Goal: Task Accomplishment & Management: Manage account settings

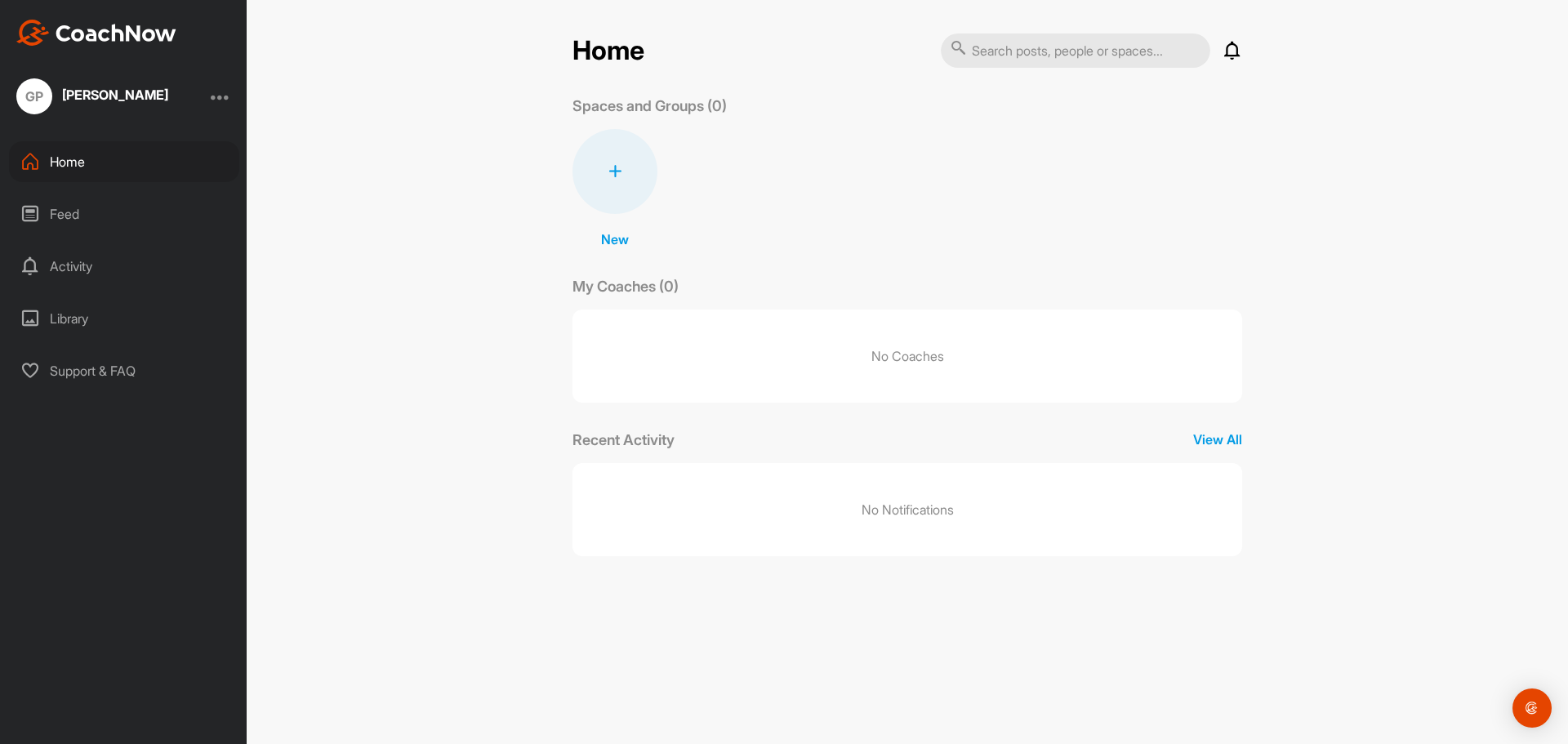
click at [225, 92] on div at bounding box center [220, 96] width 20 height 20
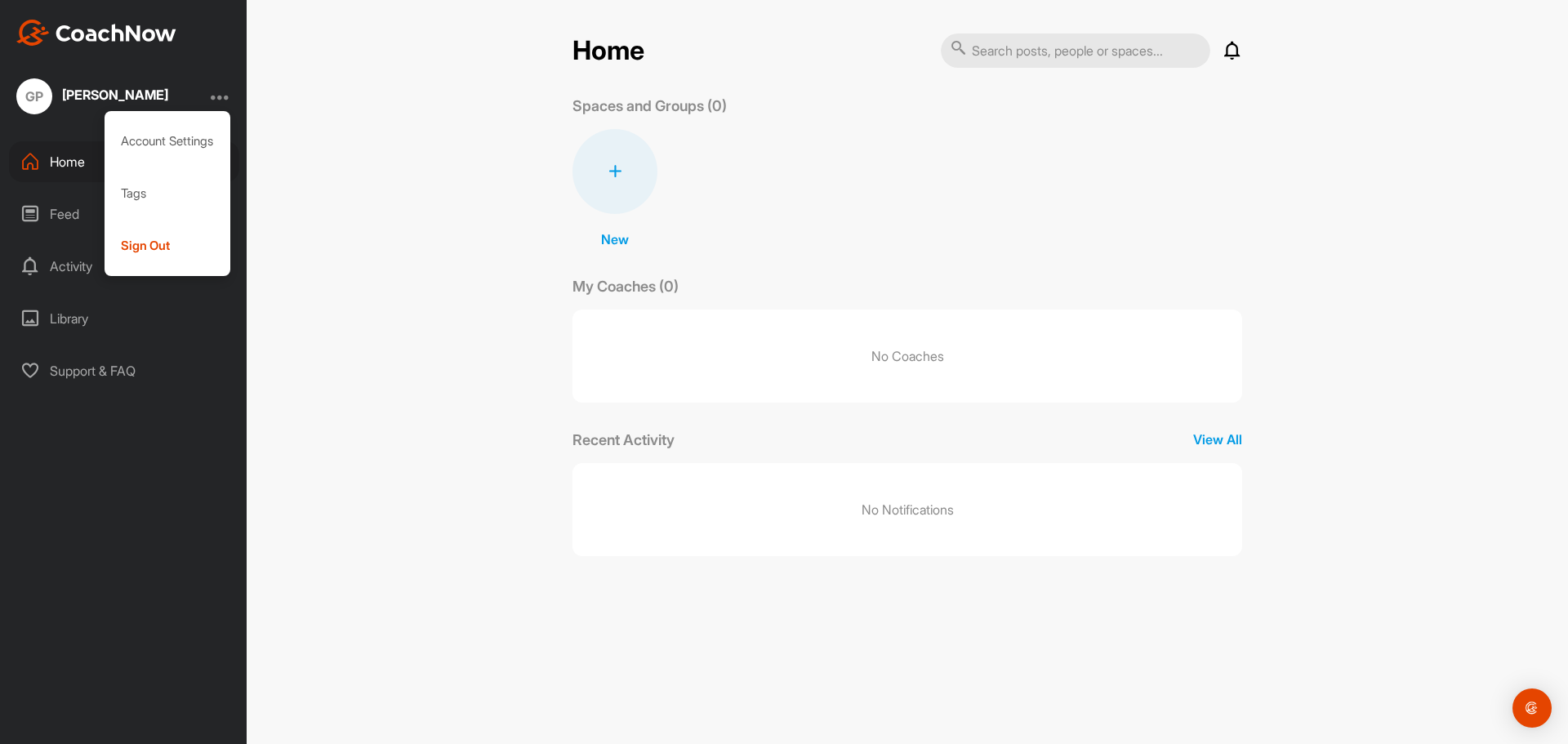
click at [69, 161] on div "Home" at bounding box center [123, 162] width 230 height 41
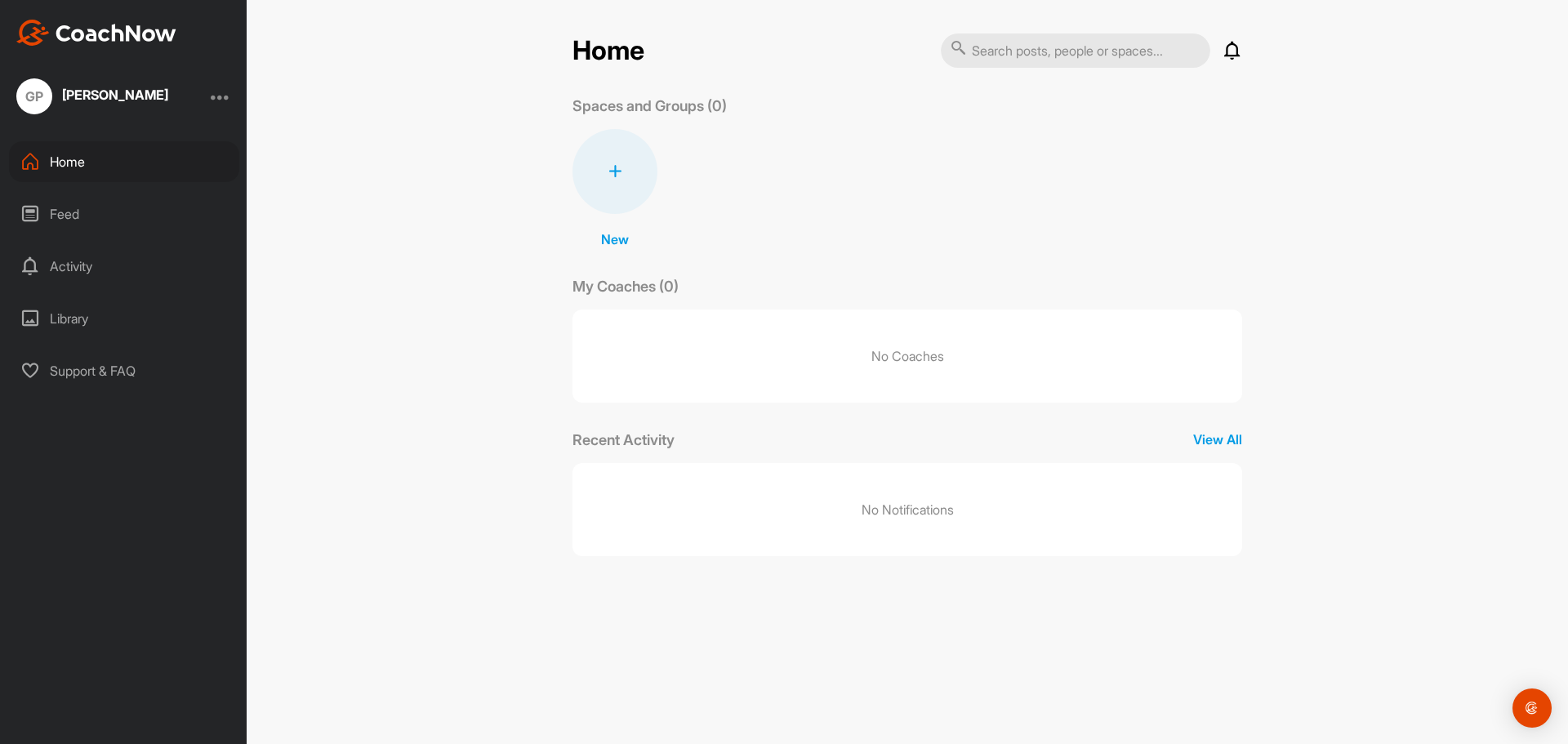
click at [226, 90] on div at bounding box center [220, 96] width 20 height 20
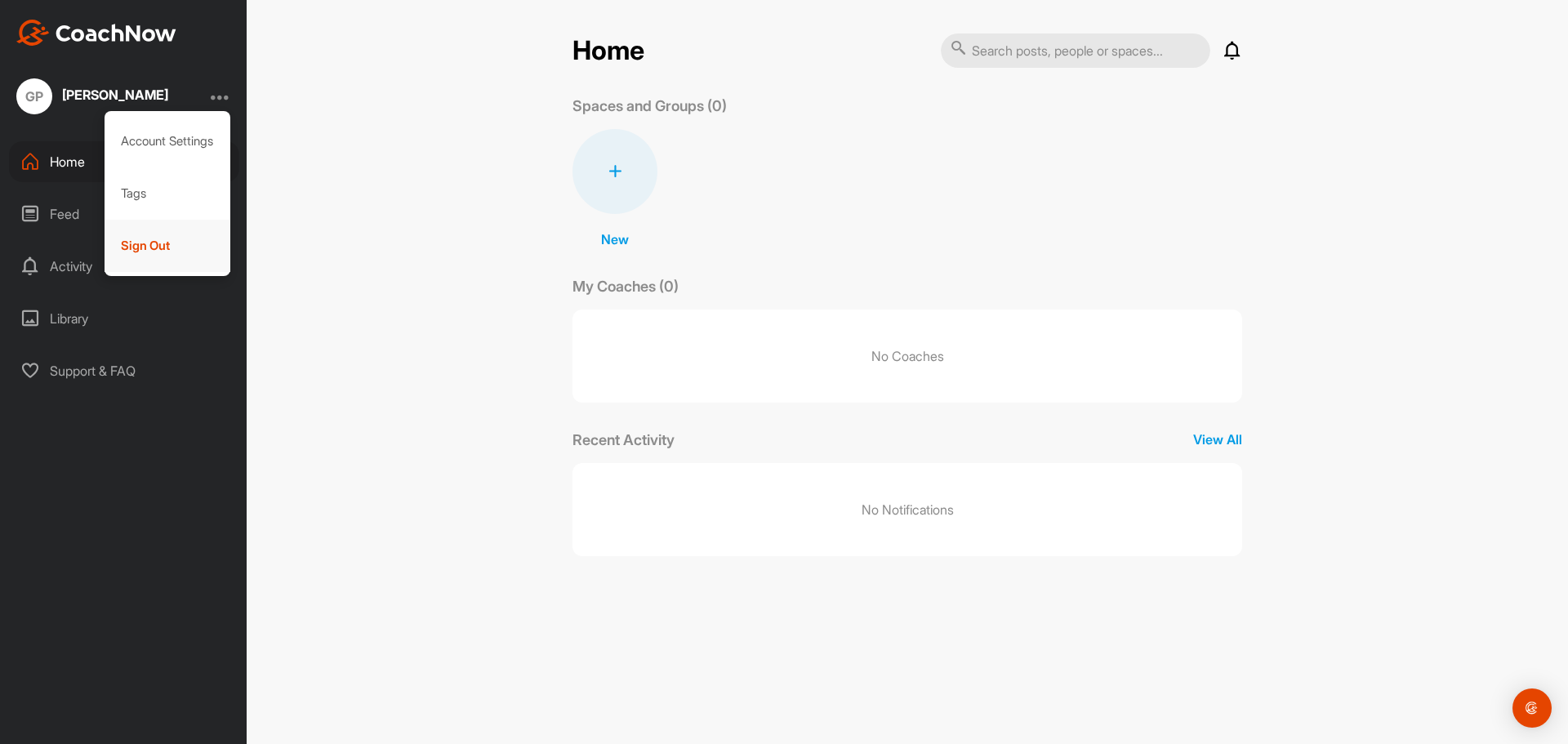
click at [149, 242] on div "Sign Out" at bounding box center [168, 246] width 127 height 52
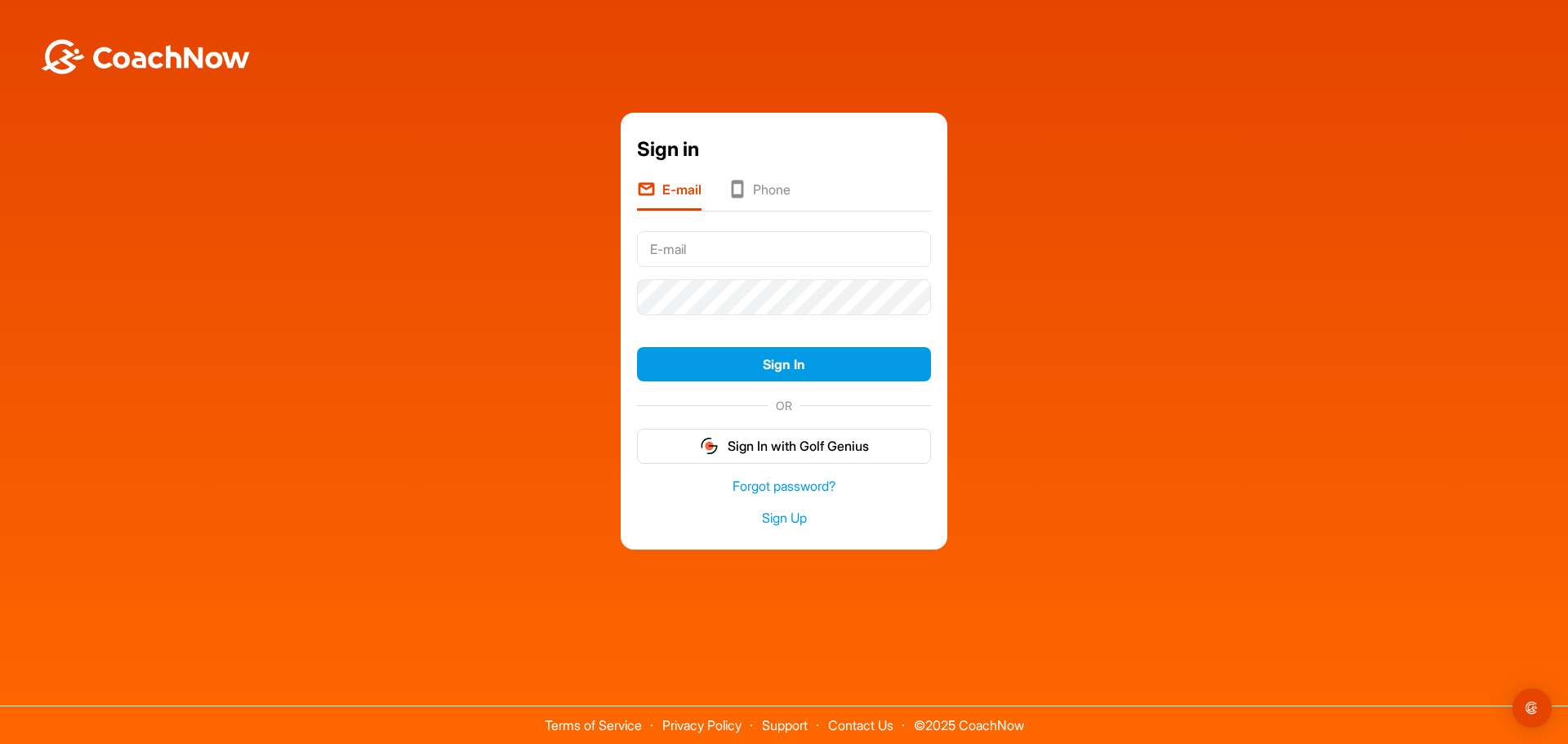
type input "[PERSON_NAME][EMAIL_ADDRESS][PERSON_NAME][DOMAIN_NAME]"
drag, startPoint x: 725, startPoint y: 250, endPoint x: 745, endPoint y: 249, distance: 20.0
click at [745, 249] on input "[PERSON_NAME][EMAIL_ADDRESS][PERSON_NAME][DOMAIN_NAME]" at bounding box center [784, 249] width 294 height 36
click at [750, 247] on input "[PERSON_NAME][EMAIL_ADDRESS][PERSON_NAME][DOMAIN_NAME]" at bounding box center [784, 249] width 294 height 36
type input "george.pearson@madswans.com"
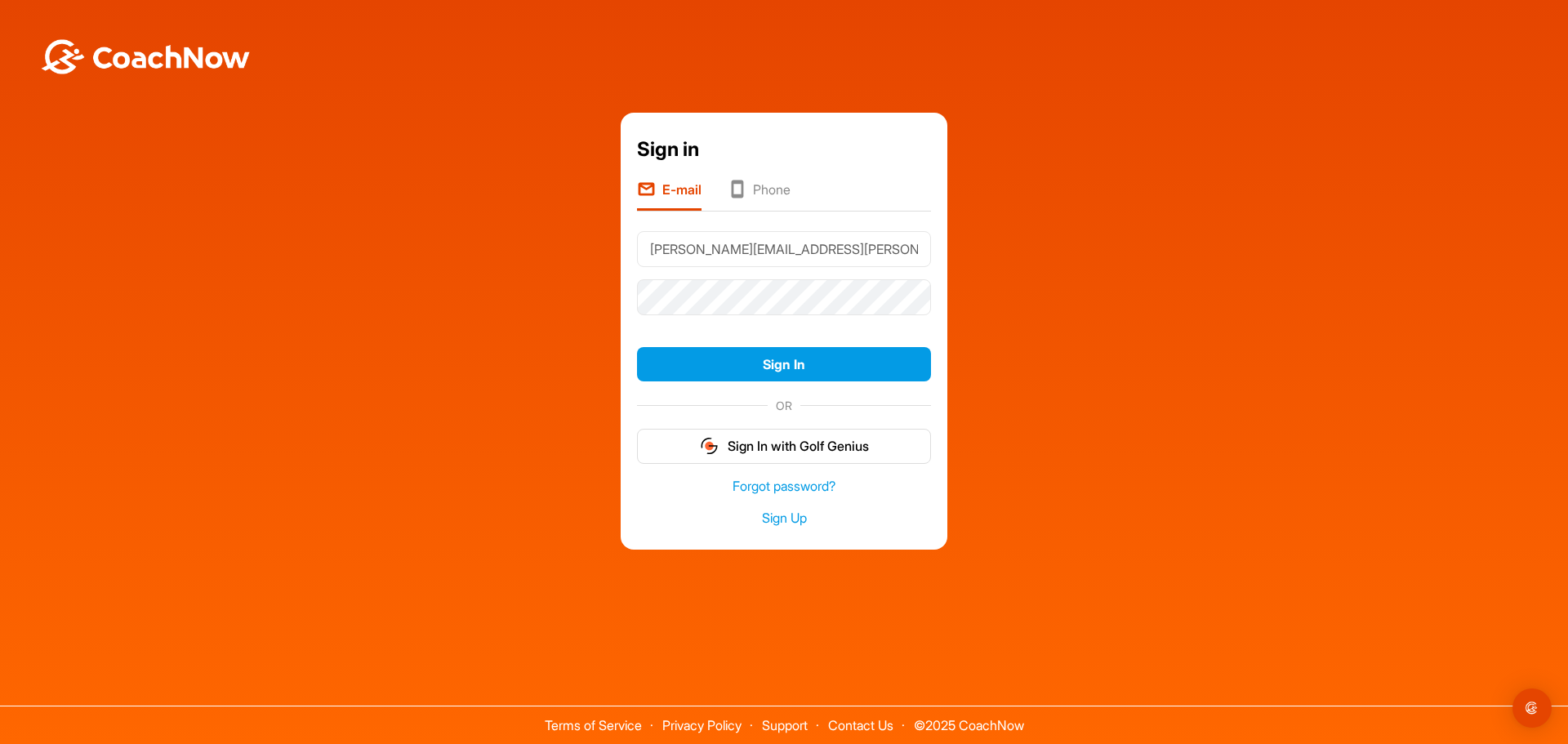
click at [637, 347] on button "Sign In" at bounding box center [784, 364] width 294 height 35
